Goal: Navigation & Orientation: Find specific page/section

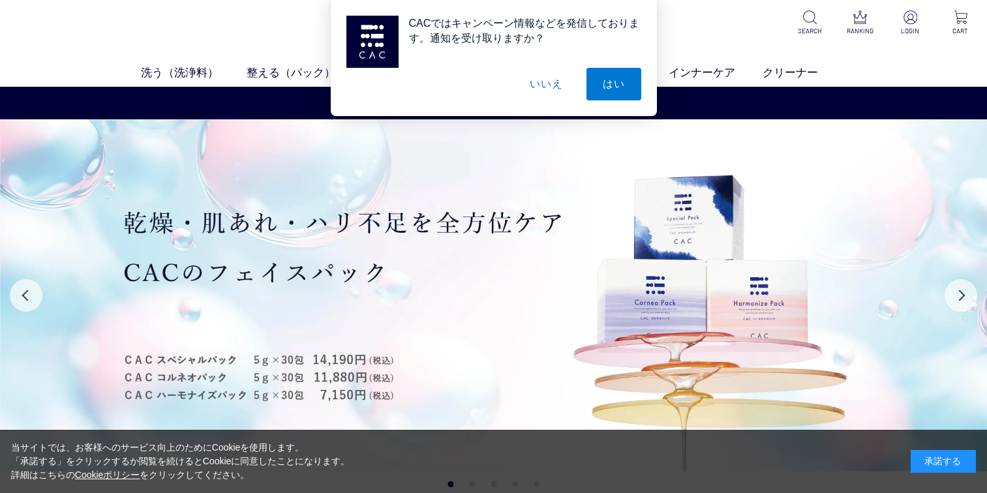
click at [538, 82] on button "いいえ" at bounding box center [546, 84] width 65 height 33
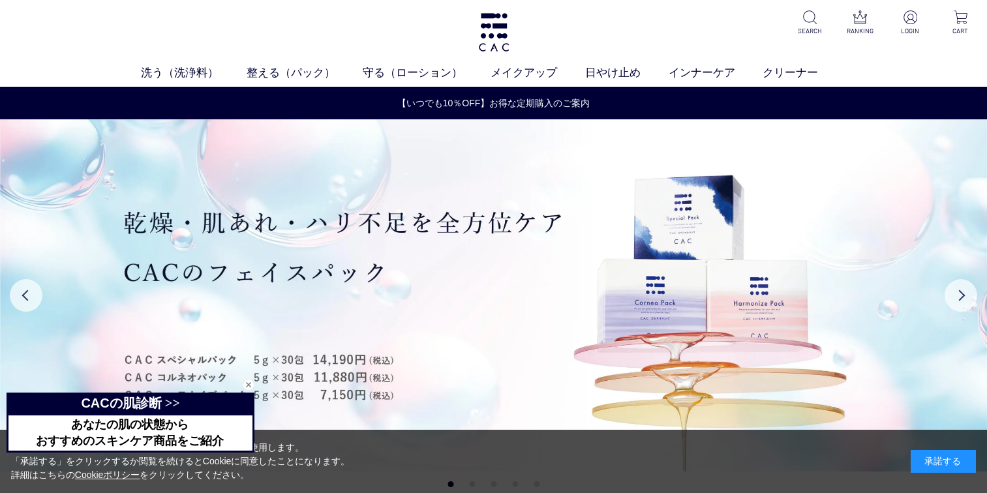
click at [945, 470] on div "承諾する" at bounding box center [943, 461] width 65 height 23
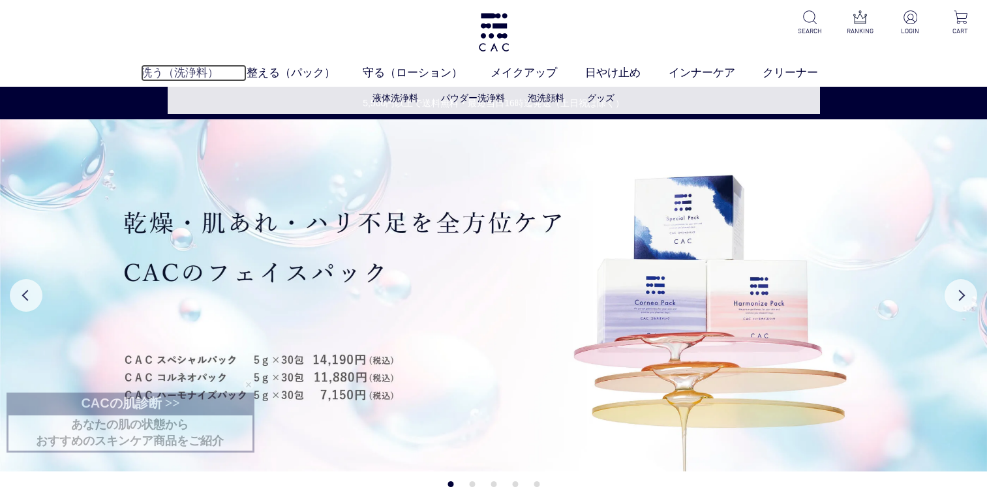
click at [217, 72] on link "洗う（洗浄料）" at bounding box center [194, 73] width 106 height 17
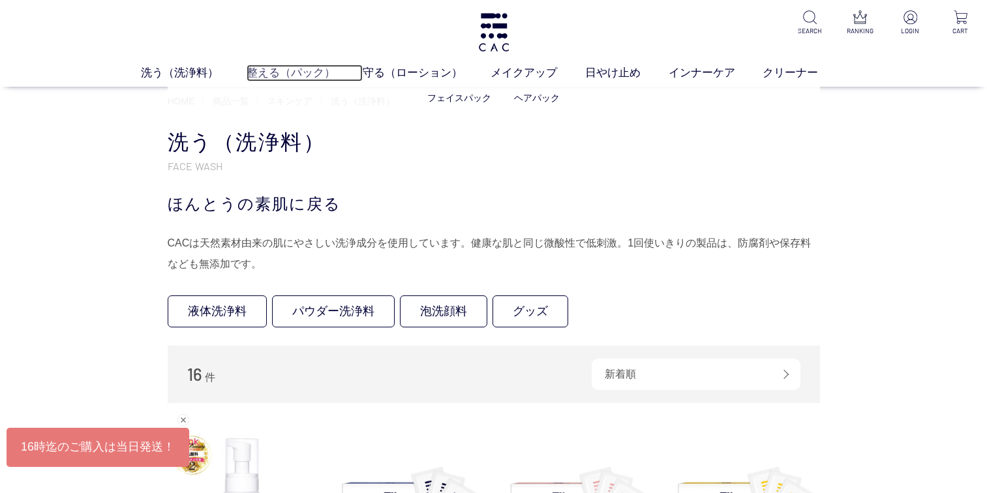
click at [298, 75] on link "整える（パック）" at bounding box center [305, 73] width 117 height 17
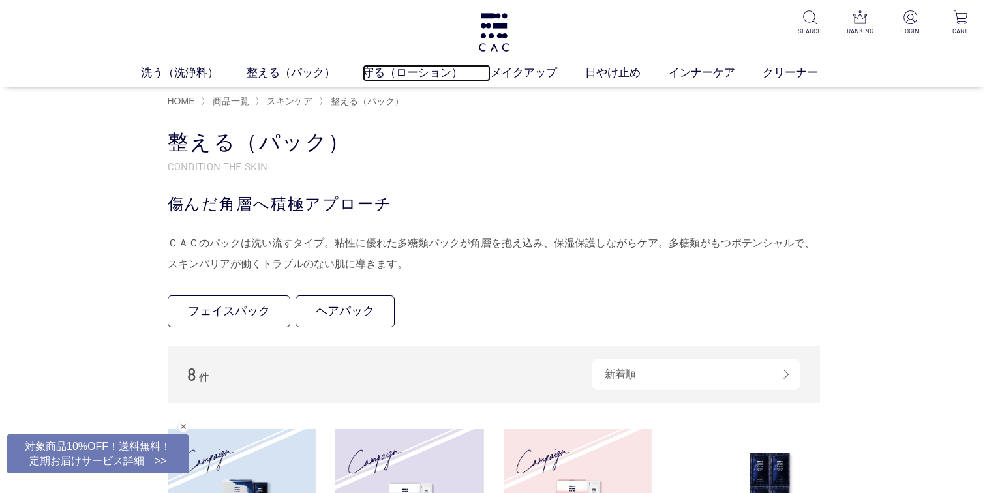
click at [429, 76] on link "守る（ローション）" at bounding box center [427, 73] width 128 height 17
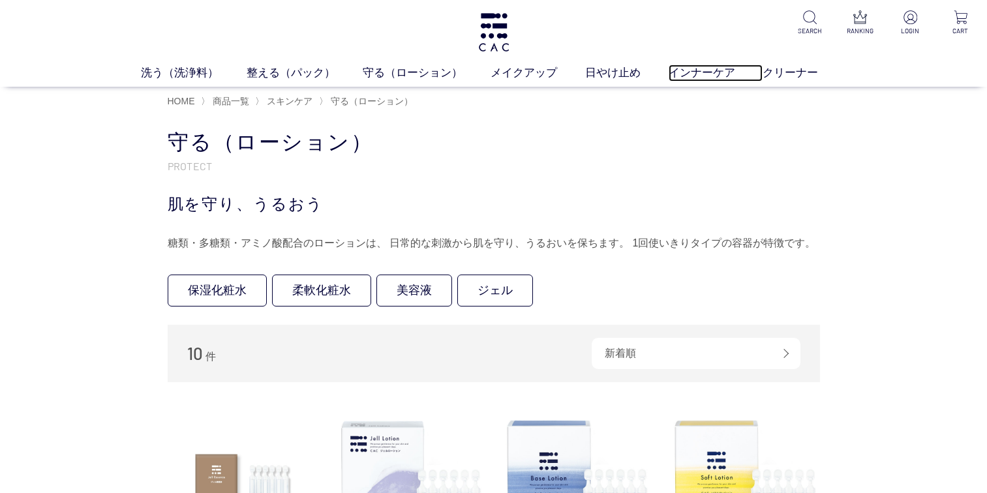
click at [676, 67] on link "インナーケア" at bounding box center [716, 73] width 95 height 17
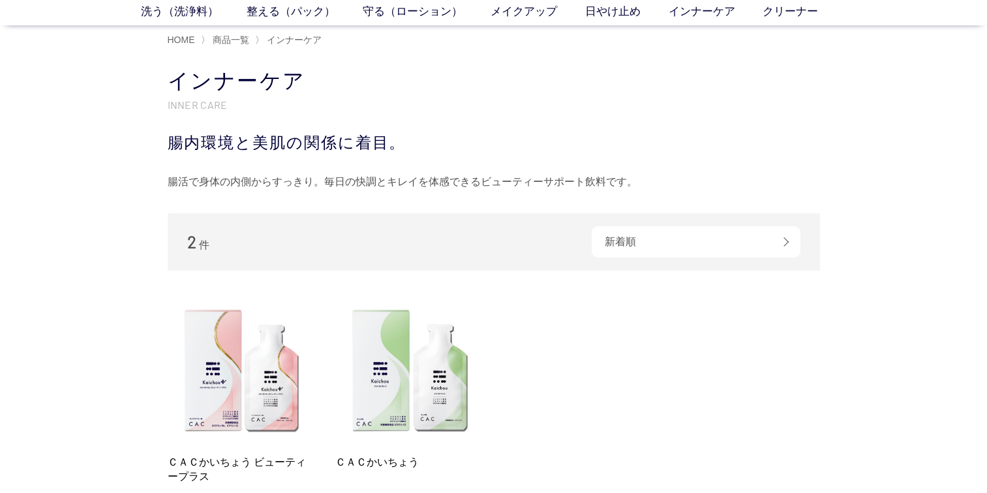
scroll to position [120, 0]
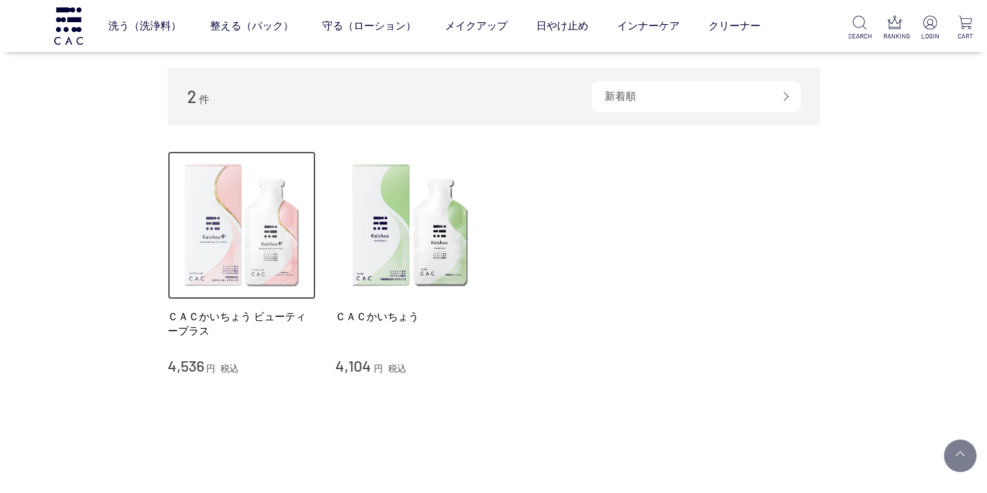
click at [204, 270] on img at bounding box center [242, 225] width 149 height 149
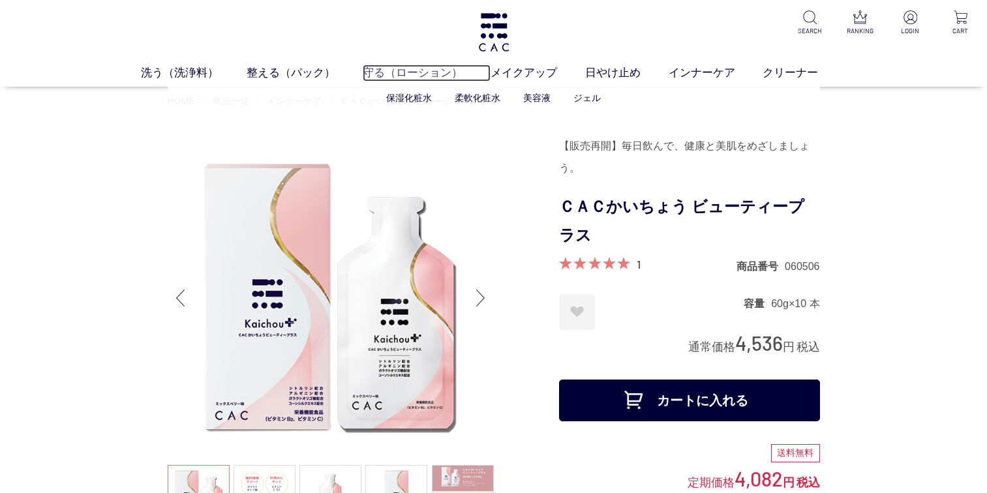
click at [416, 77] on link "守る（ローション）" at bounding box center [427, 73] width 128 height 17
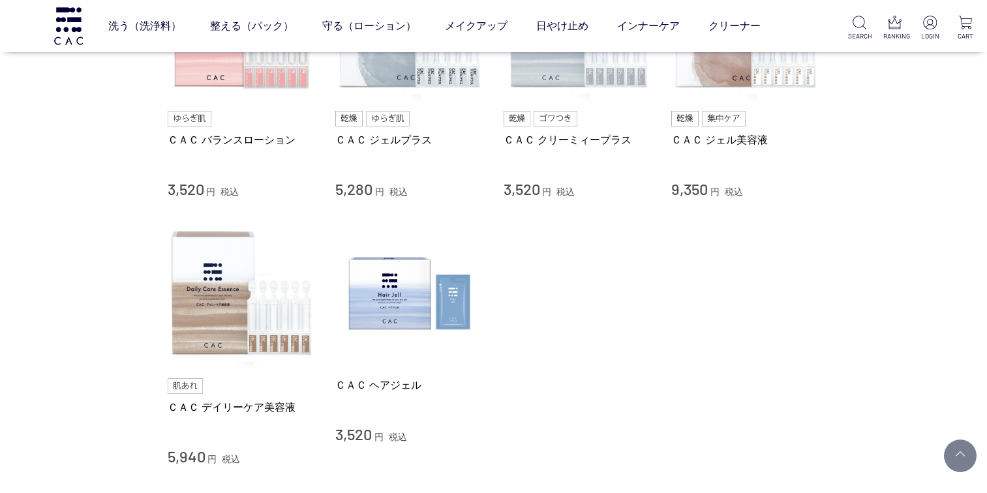
scroll to position [431, 0]
